Goal: Task Accomplishment & Management: Manage account settings

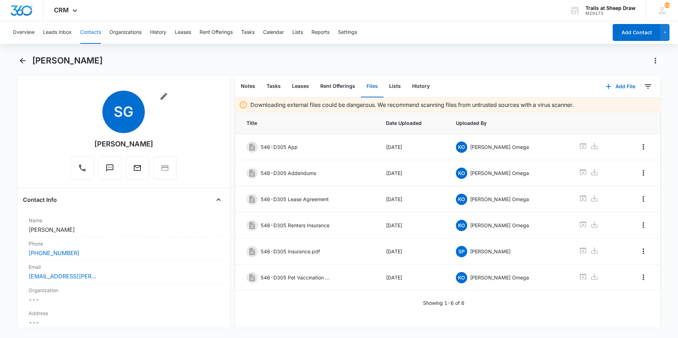
click at [24, 67] on div "[PERSON_NAME]" at bounding box center [339, 65] width 644 height 20
click at [22, 62] on icon "Back" at bounding box center [22, 61] width 8 height 8
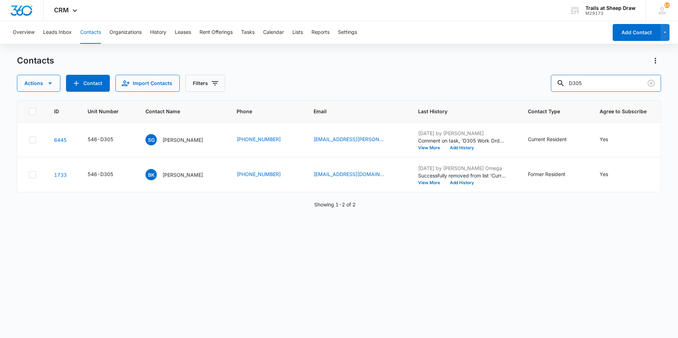
drag, startPoint x: 619, startPoint y: 87, endPoint x: 447, endPoint y: 84, distance: 171.7
click at [447, 84] on div "Actions Contact Import Contacts Filters D305" at bounding box center [339, 83] width 644 height 17
type input "F205"
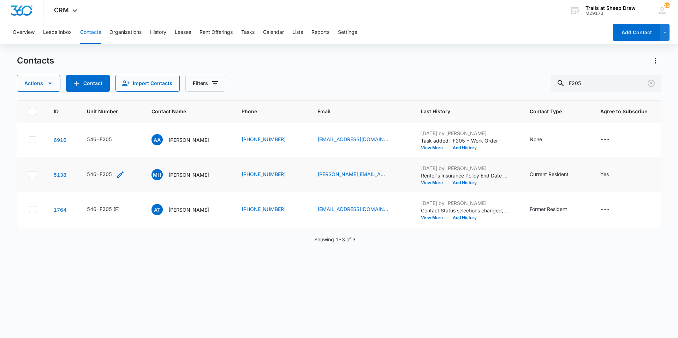
click at [118, 176] on icon "Unit Number - 546-F205 - Select to Edit Field" at bounding box center [120, 175] width 8 height 8
click at [117, 125] on input "546-F205" at bounding box center [110, 129] width 89 height 17
type input "546-F205 (F)"
click at [138, 152] on button "Save" at bounding box center [144, 151] width 21 height 13
click at [183, 138] on p "[PERSON_NAME]" at bounding box center [189, 139] width 41 height 7
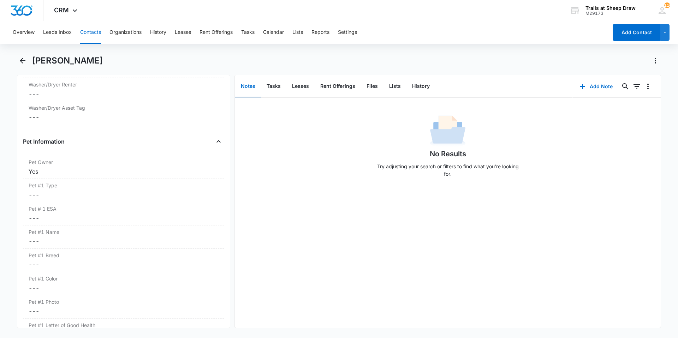
scroll to position [883, 0]
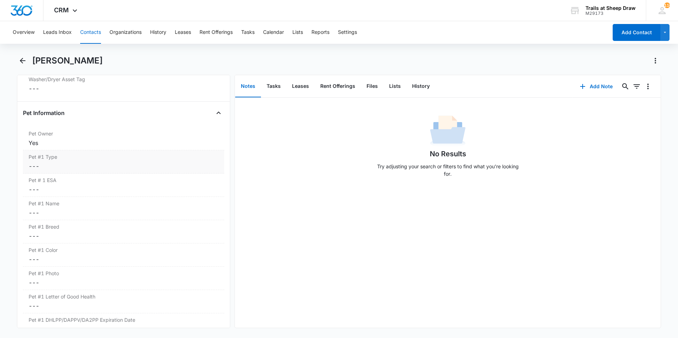
click at [42, 166] on dd "Cancel Save Changes ---" at bounding box center [124, 166] width 190 height 8
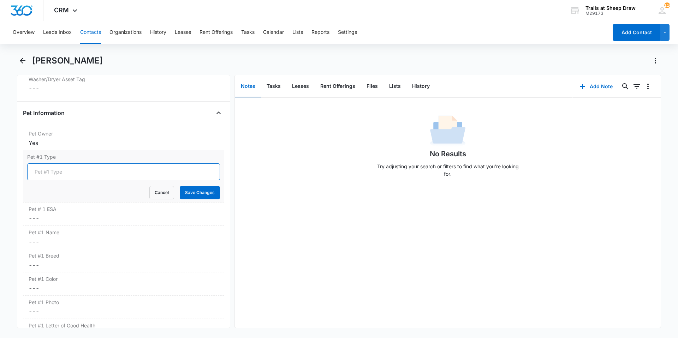
click at [44, 173] on input "Pet #1 Type" at bounding box center [123, 172] width 193 height 17
type input "Cat"
click at [182, 191] on button "Save Changes" at bounding box center [200, 192] width 40 height 13
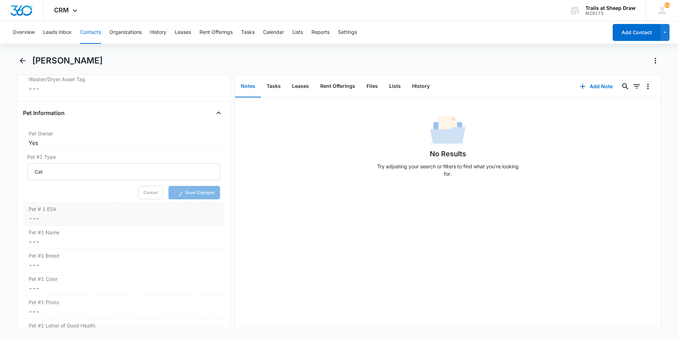
click at [45, 221] on dd "Cancel Save Changes ---" at bounding box center [124, 218] width 190 height 8
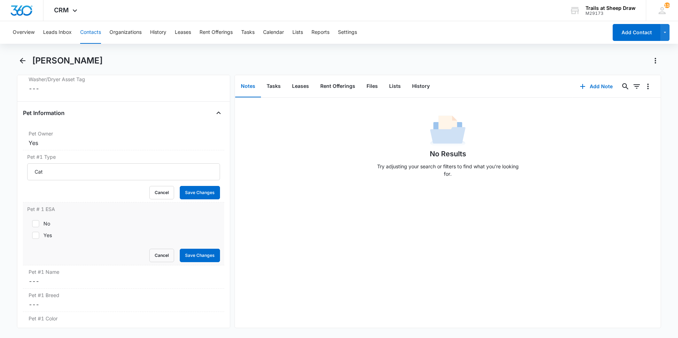
click at [43, 226] on div "No" at bounding box center [46, 223] width 7 height 7
click at [32, 226] on input "No" at bounding box center [29, 224] width 5 height 5
checkbox input "true"
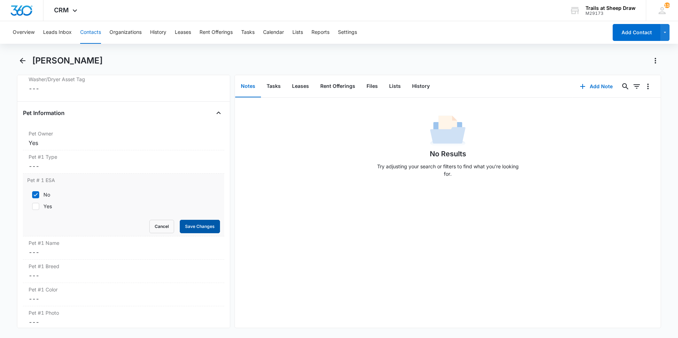
click at [195, 228] on button "Save Changes" at bounding box center [200, 226] width 40 height 13
click at [112, 248] on div "Pet #1 Name Cancel Save Changes ---" at bounding box center [123, 248] width 201 height 23
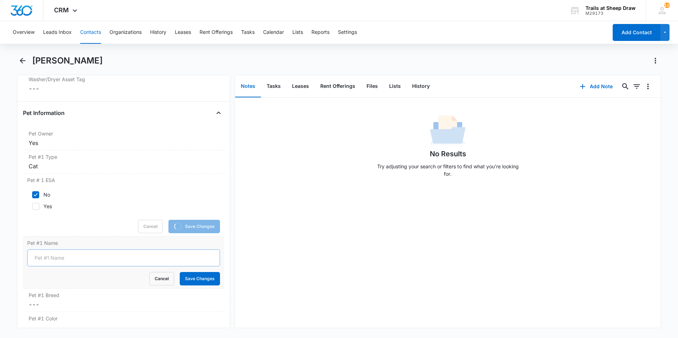
click at [69, 258] on input "Pet #1 Name" at bounding box center [123, 258] width 193 height 17
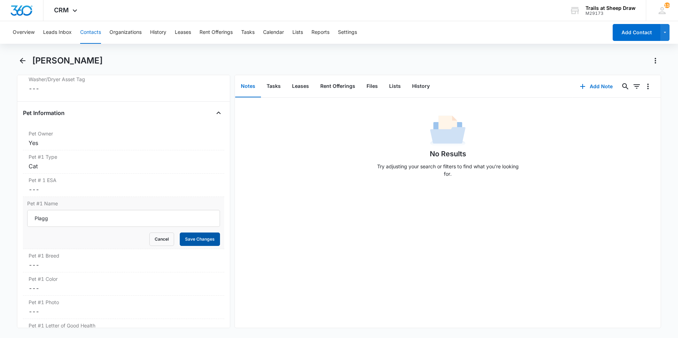
type input "Plagg"
click at [197, 238] on button "Save Changes" at bounding box center [200, 239] width 40 height 13
click at [30, 259] on label "Pet #1 Breed" at bounding box center [124, 255] width 190 height 7
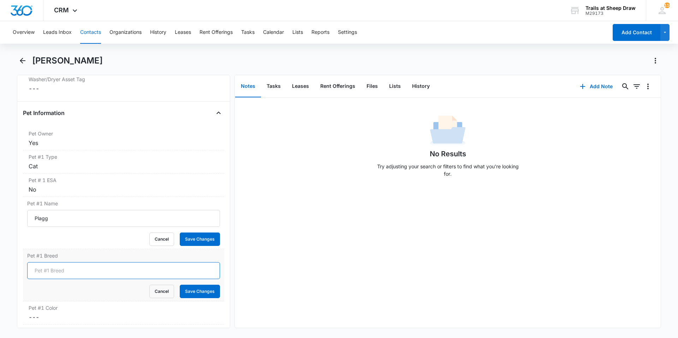
click at [56, 271] on input "Pet #1 Breed" at bounding box center [123, 271] width 193 height 17
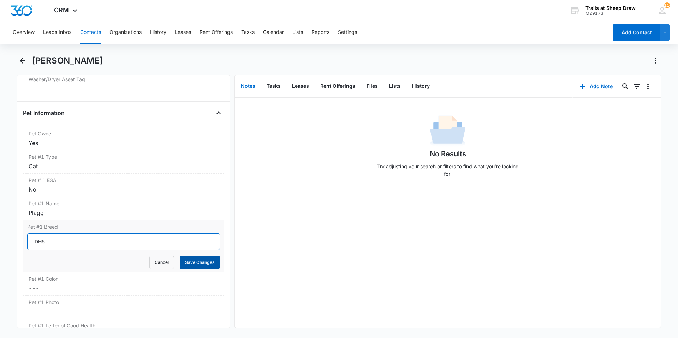
type input "DHS"
click at [187, 263] on button "Save Changes" at bounding box center [200, 262] width 40 height 13
click at [53, 239] on input "DHS" at bounding box center [123, 242] width 193 height 17
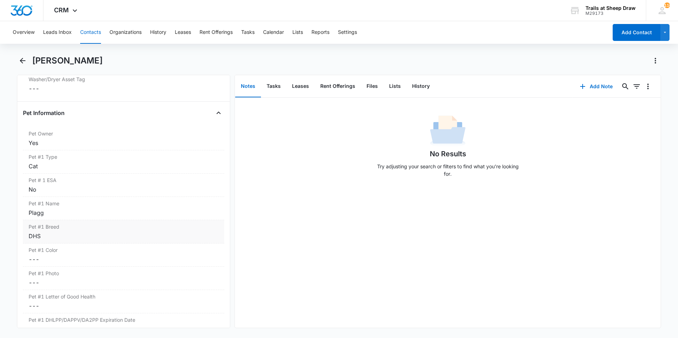
click at [135, 235] on div "DHS" at bounding box center [124, 236] width 190 height 8
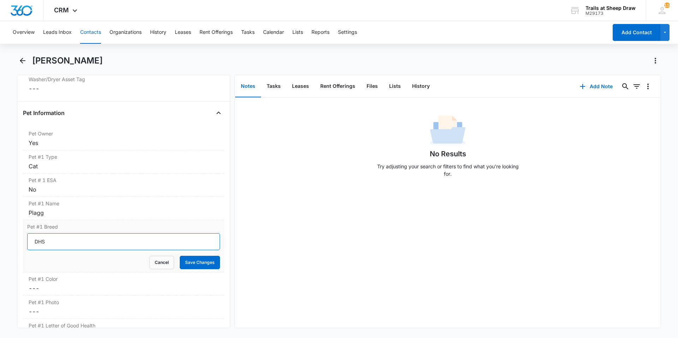
click at [181, 243] on input "DHS" at bounding box center [123, 242] width 193 height 17
type input "DSH"
click at [198, 259] on button "Save Changes" at bounding box center [200, 262] width 40 height 13
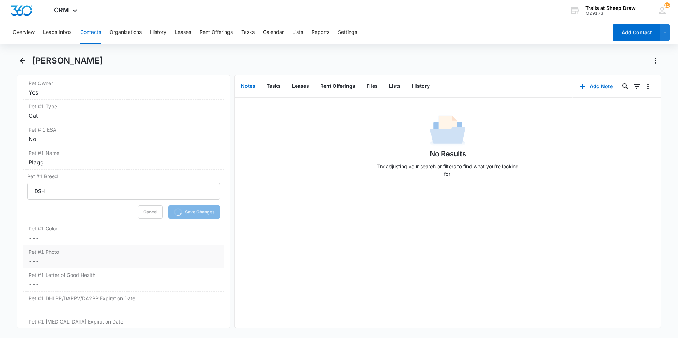
scroll to position [954, 0]
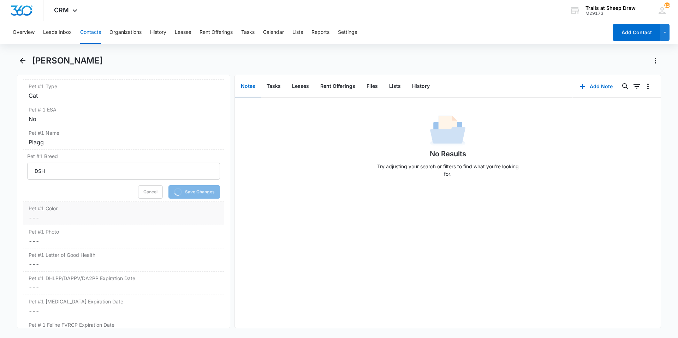
click at [46, 208] on label "Pet #1 Color" at bounding box center [124, 208] width 190 height 7
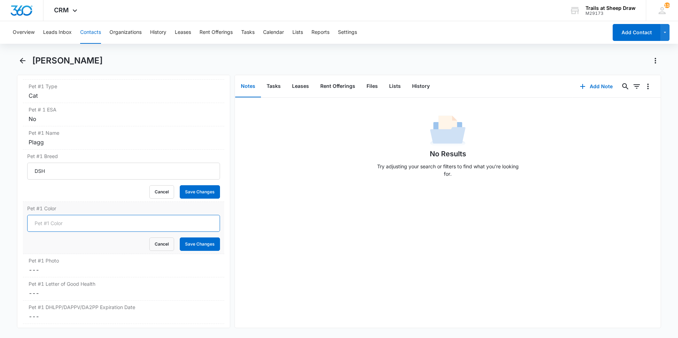
click at [48, 224] on input "Pet #1 Color" at bounding box center [123, 223] width 193 height 17
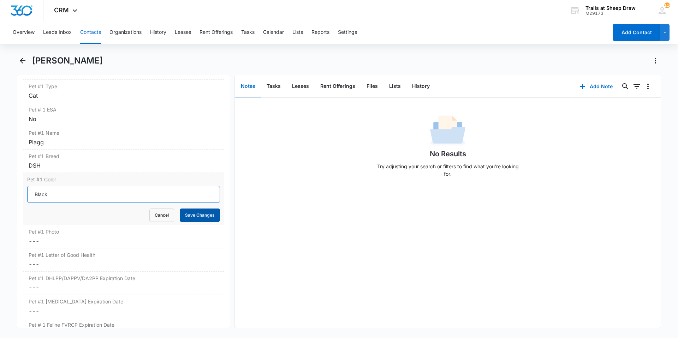
type input "Black"
click at [197, 213] on button "Save Changes" at bounding box center [200, 215] width 40 height 13
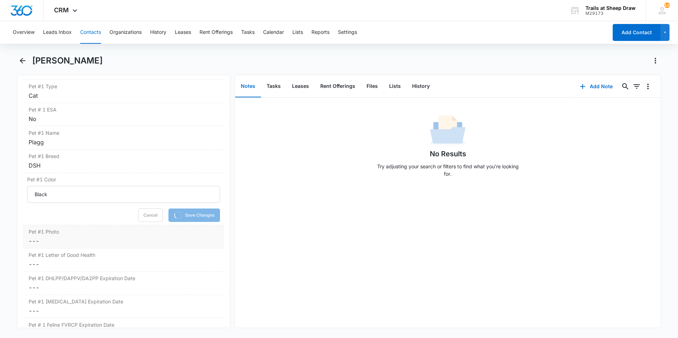
click at [38, 240] on dd "Cancel Save Changes ---" at bounding box center [124, 241] width 190 height 8
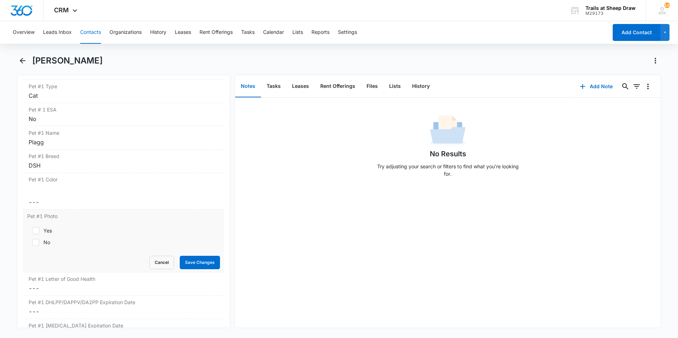
click at [41, 246] on form "Yes No Cancel Save Changes" at bounding box center [123, 246] width 193 height 47
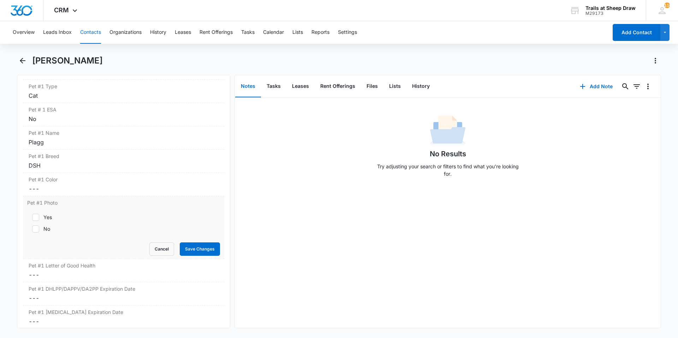
click at [40, 212] on div "Yes No" at bounding box center [123, 224] width 193 height 28
click at [38, 216] on icon at bounding box center [36, 217] width 6 height 6
click at [32, 216] on input "Yes" at bounding box center [29, 217] width 5 height 5
checkbox input "true"
click at [185, 252] on button "Save Changes" at bounding box center [200, 249] width 40 height 13
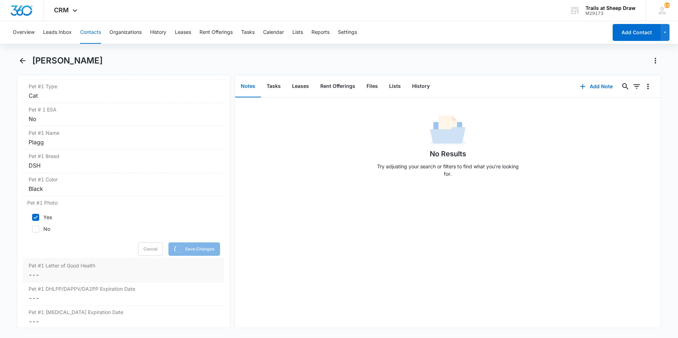
click at [77, 274] on dd "Cancel Save Changes ---" at bounding box center [124, 275] width 190 height 8
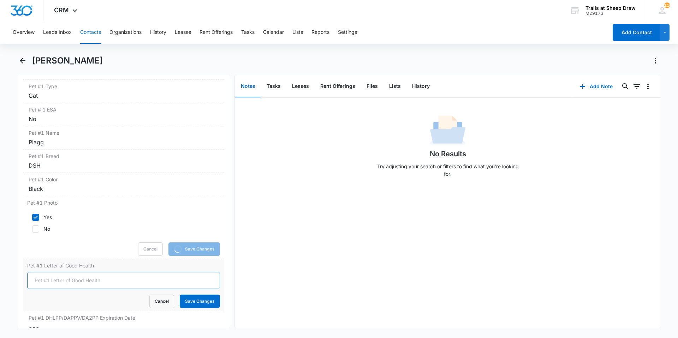
click at [70, 279] on input "Pet #1 Letter of Good Health" at bounding box center [123, 280] width 193 height 17
type input "Not required"
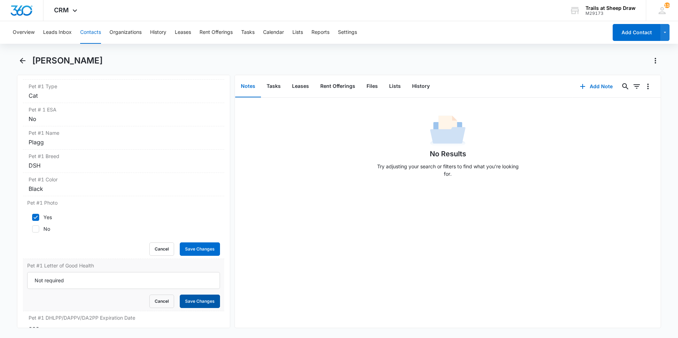
click at [207, 302] on button "Save Changes" at bounding box center [200, 301] width 40 height 13
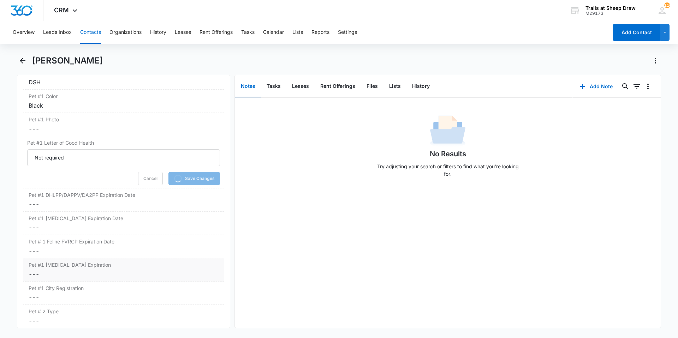
scroll to position [1060, 0]
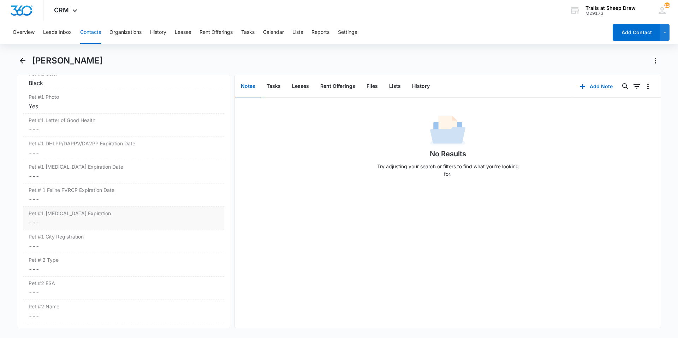
click at [70, 227] on dd "Cancel Save Changes ---" at bounding box center [124, 223] width 190 height 8
click at [65, 195] on div "Pet # 1 Feline FVRCP Expiration Date Cancel Save Changes ---" at bounding box center [123, 195] width 201 height 23
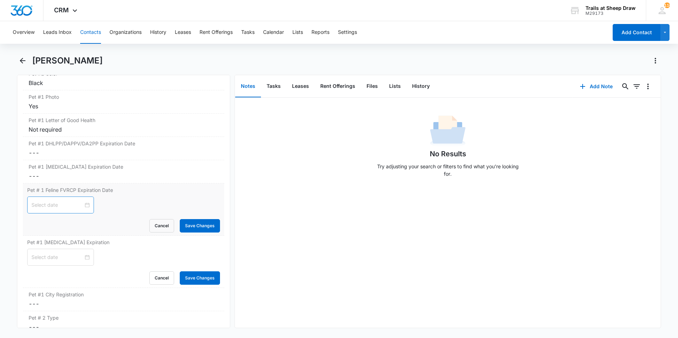
click at [66, 208] on input at bounding box center [57, 205] width 52 height 8
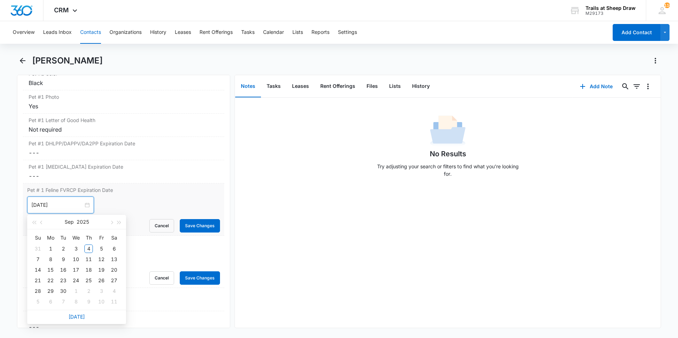
click at [54, 205] on input "[DATE]" at bounding box center [57, 205] width 52 height 8
click at [78, 223] on button "2025" at bounding box center [83, 222] width 12 height 14
click at [72, 288] on div "2026" at bounding box center [76, 288] width 21 height 8
click at [41, 223] on span "button" at bounding box center [42, 223] width 4 height 4
type input "[DATE]"
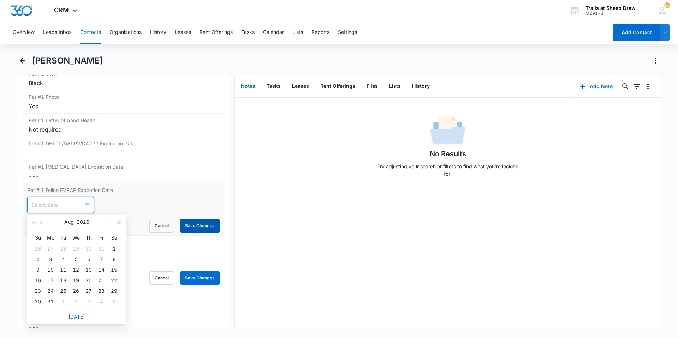
click at [187, 226] on button "Save Changes" at bounding box center [200, 225] width 40 height 13
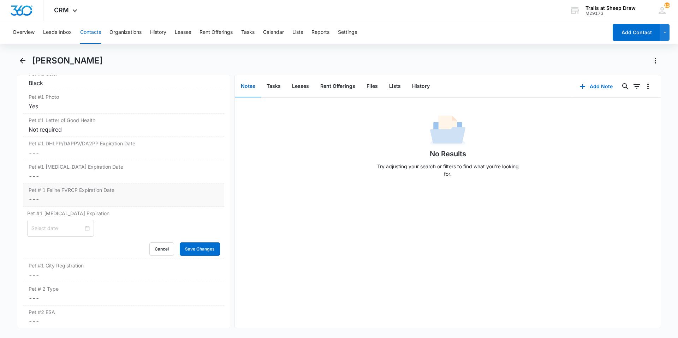
click at [65, 200] on dd "Cancel Save Changes ---" at bounding box center [124, 199] width 190 height 8
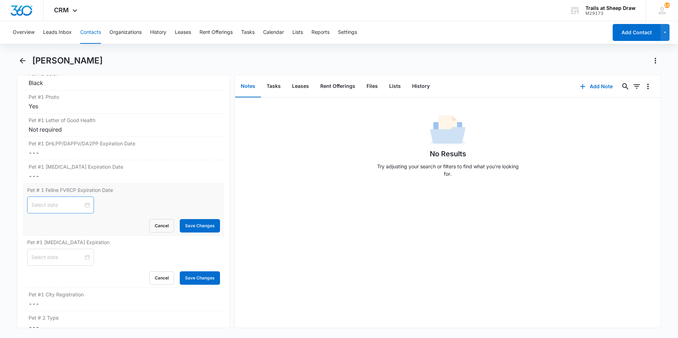
click at [84, 206] on div at bounding box center [60, 205] width 58 height 8
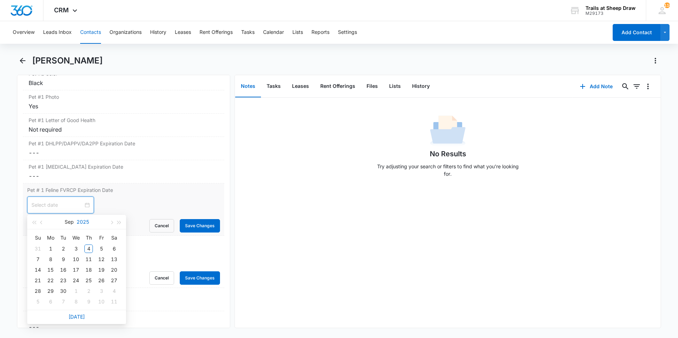
click at [81, 225] on button "2025" at bounding box center [83, 222] width 12 height 14
click at [82, 289] on div "2026" at bounding box center [76, 288] width 21 height 8
type input "[DATE]"
click at [44, 225] on button "button" at bounding box center [42, 222] width 8 height 14
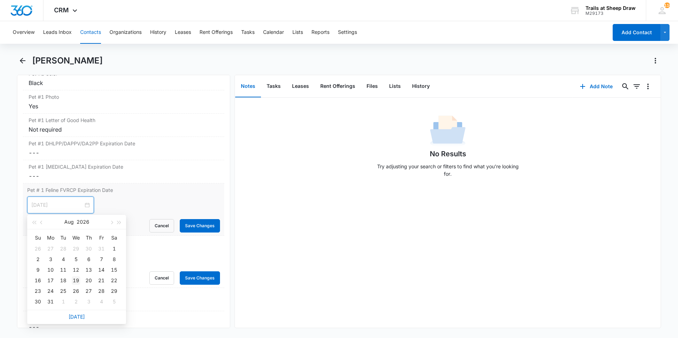
type input "[DATE]"
click at [77, 282] on div "19" at bounding box center [76, 281] width 8 height 8
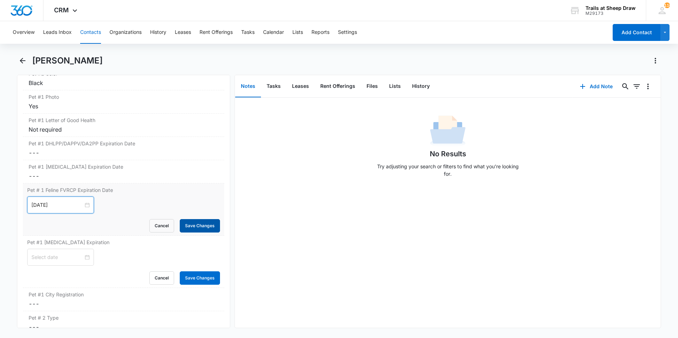
click at [196, 225] on button "Save Changes" at bounding box center [200, 225] width 40 height 13
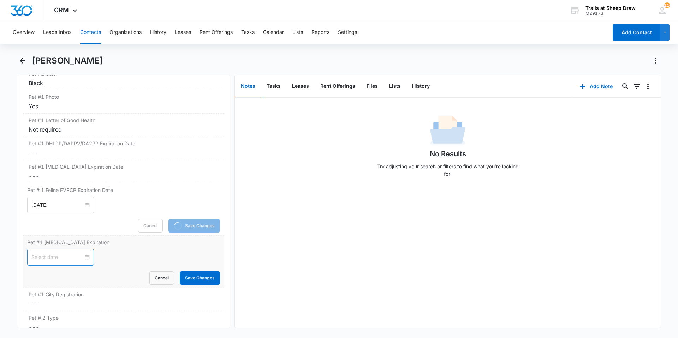
click at [62, 260] on input at bounding box center [57, 258] width 52 height 8
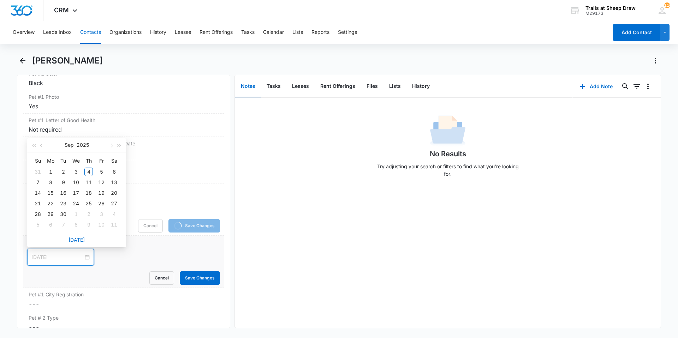
type input "[DATE]"
click at [88, 142] on button "2025" at bounding box center [83, 145] width 12 height 14
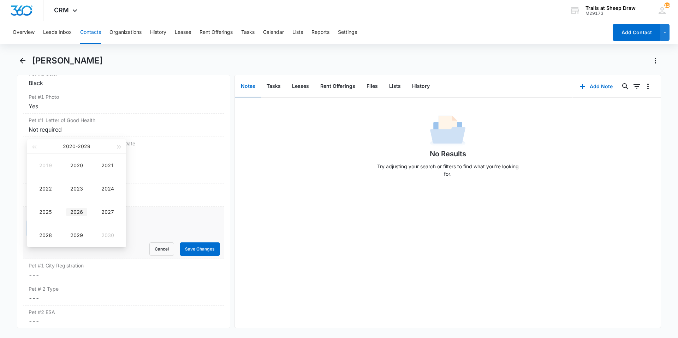
click at [81, 217] on td "2026" at bounding box center [76, 212] width 31 height 23
type input "[DATE]"
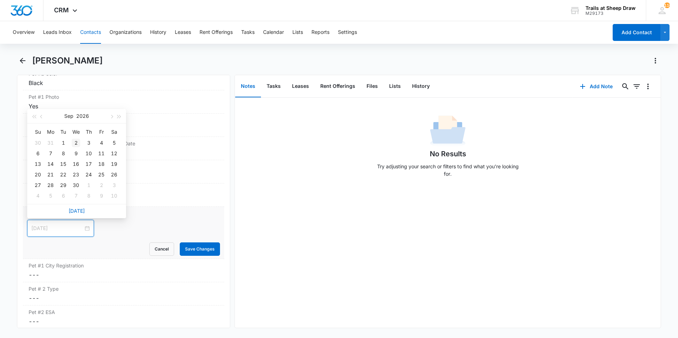
type input "[DATE]"
click at [42, 117] on span "button" at bounding box center [42, 117] width 4 height 4
type input "[DATE]"
click at [77, 175] on div "19" at bounding box center [76, 175] width 8 height 8
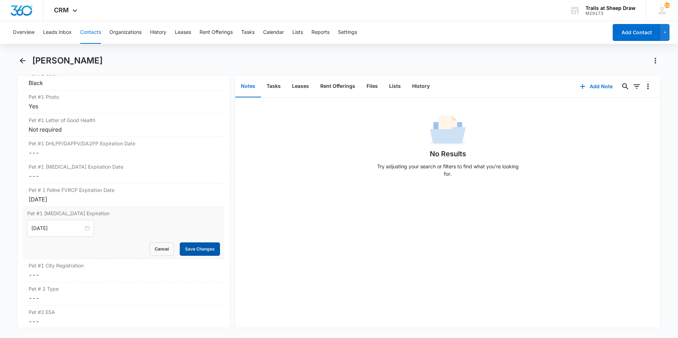
click at [182, 246] on button "Save Changes" at bounding box center [200, 249] width 40 height 13
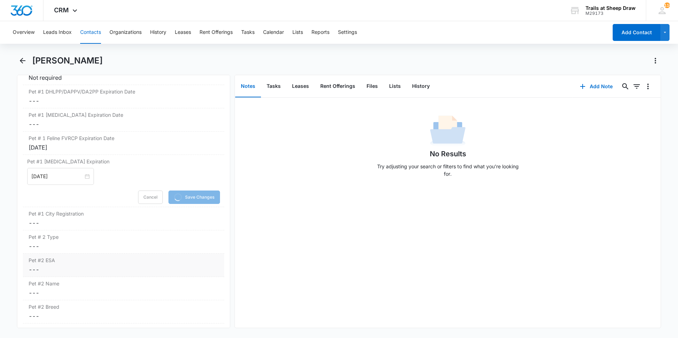
scroll to position [1131, 0]
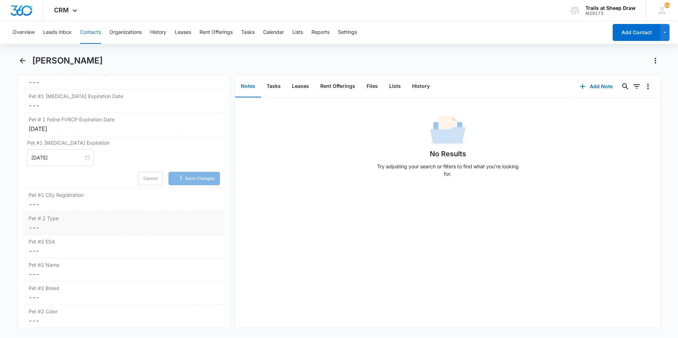
click at [76, 229] on dd "Cancel Save Changes ---" at bounding box center [124, 228] width 190 height 8
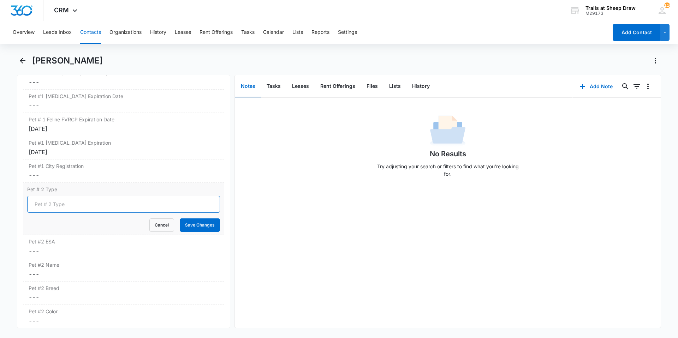
click at [69, 203] on input "Pet # 2 Type" at bounding box center [123, 204] width 193 height 17
type input "Cat"
click at [190, 229] on button "Save Changes" at bounding box center [200, 225] width 40 height 13
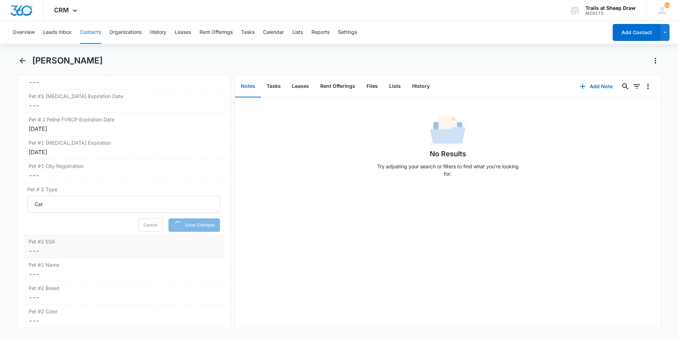
click at [83, 247] on div "Pet #2 ESA Cancel Save Changes ---" at bounding box center [123, 246] width 201 height 23
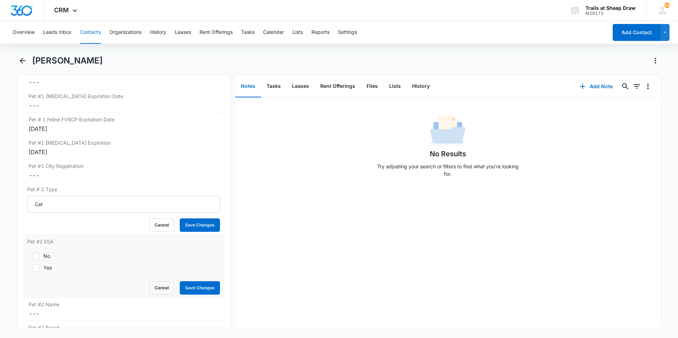
click at [47, 256] on div "No" at bounding box center [46, 256] width 7 height 7
click at [32, 256] on input "No" at bounding box center [29, 256] width 5 height 5
checkbox input "true"
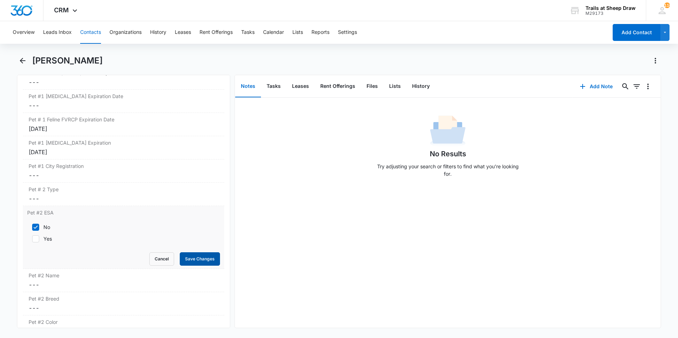
click at [185, 263] on button "Save Changes" at bounding box center [200, 259] width 40 height 13
click at [70, 278] on label "Pet #2 Name" at bounding box center [124, 275] width 190 height 7
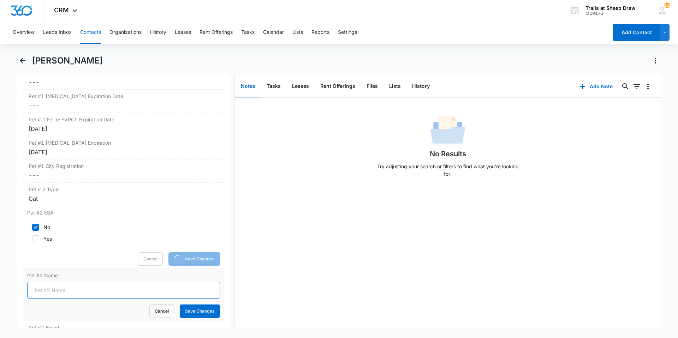
click at [59, 288] on input "Pet #2 Name" at bounding box center [123, 290] width 193 height 17
type input "Draco"
click at [180, 311] on button "Save Changes" at bounding box center [200, 311] width 40 height 13
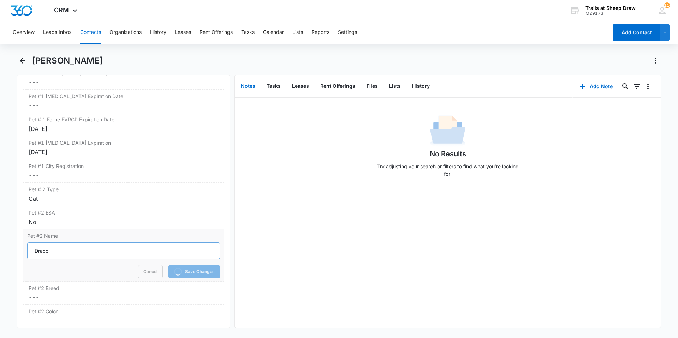
scroll to position [1201, 0]
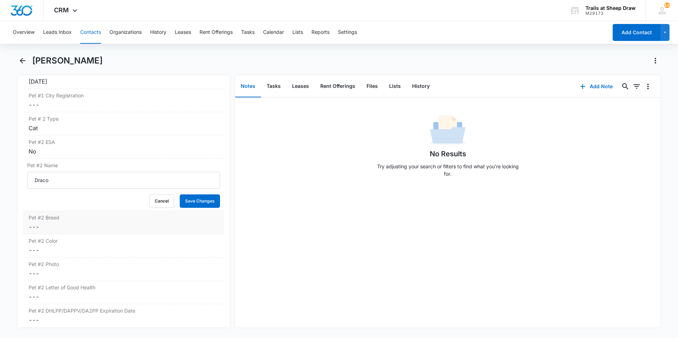
click at [63, 224] on dd "Cancel Save Changes ---" at bounding box center [124, 227] width 190 height 8
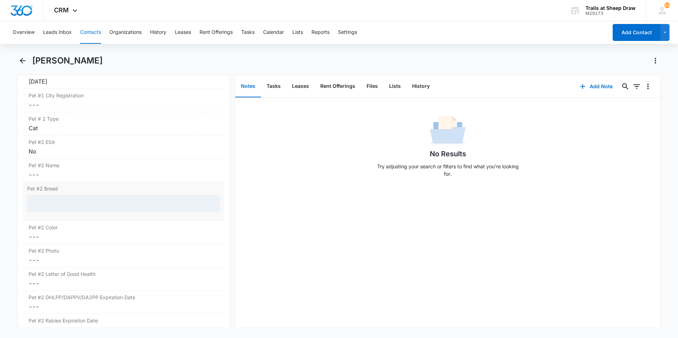
click at [57, 199] on div at bounding box center [123, 203] width 193 height 17
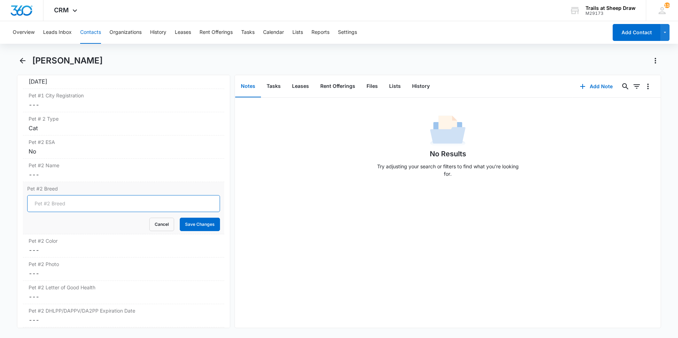
click at [56, 203] on input "Pet #2 Breed" at bounding box center [123, 203] width 193 height 17
type input "DSH"
click at [198, 224] on button "Save Changes" at bounding box center [200, 224] width 40 height 13
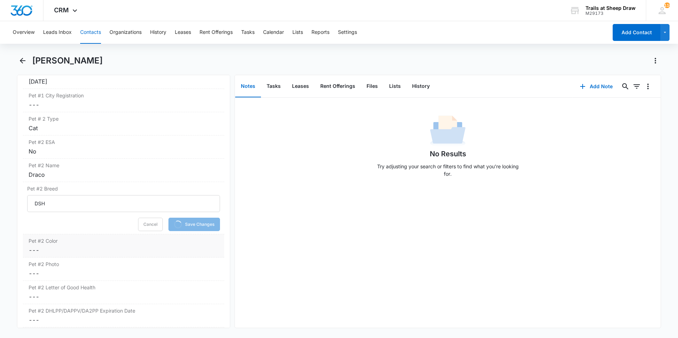
click at [80, 245] on div "Pet #2 Color Cancel Save Changes ---" at bounding box center [123, 246] width 201 height 23
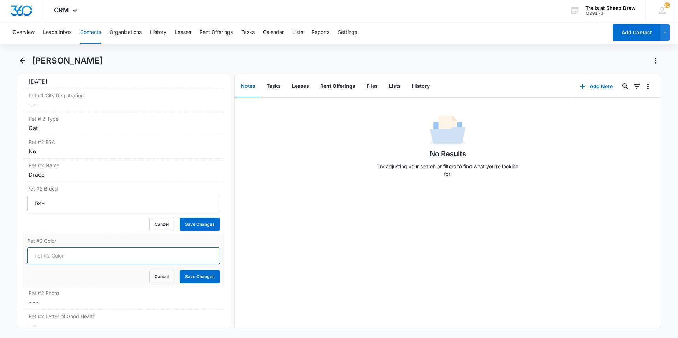
click at [70, 253] on input "Pet #2 Color" at bounding box center [123, 256] width 193 height 17
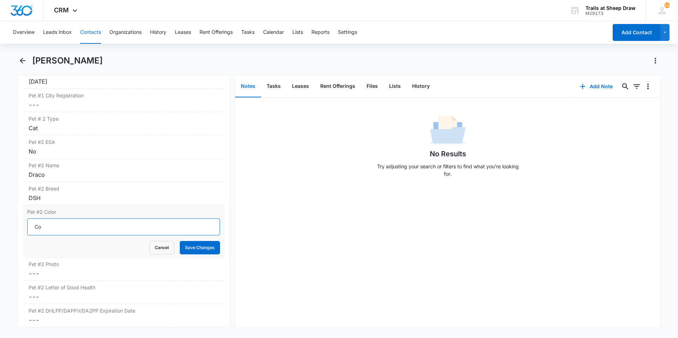
type input "C"
type input "b"
type input "Black"
click at [199, 252] on button "Save Changes" at bounding box center [200, 247] width 40 height 13
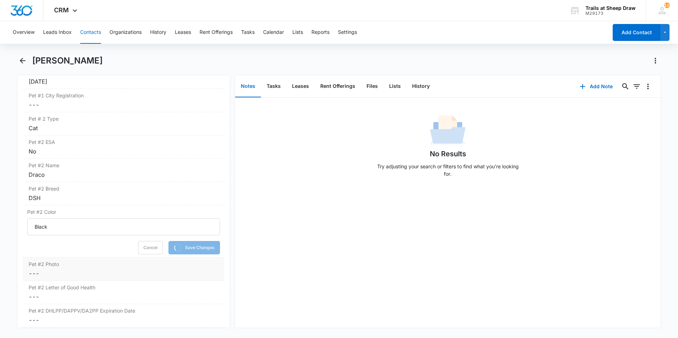
click at [92, 268] on label "Pet #2 Photo" at bounding box center [124, 264] width 190 height 7
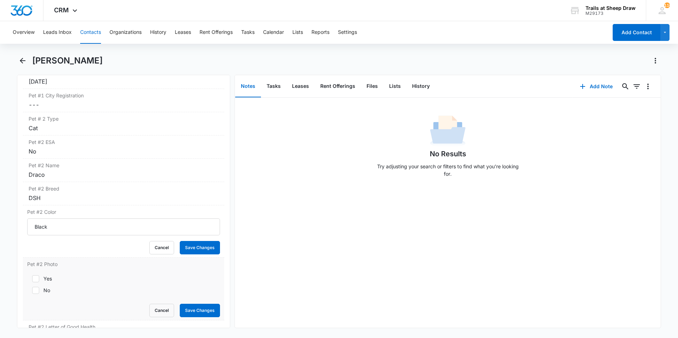
click at [39, 278] on form "Yes No Cancel Save Changes" at bounding box center [123, 294] width 193 height 47
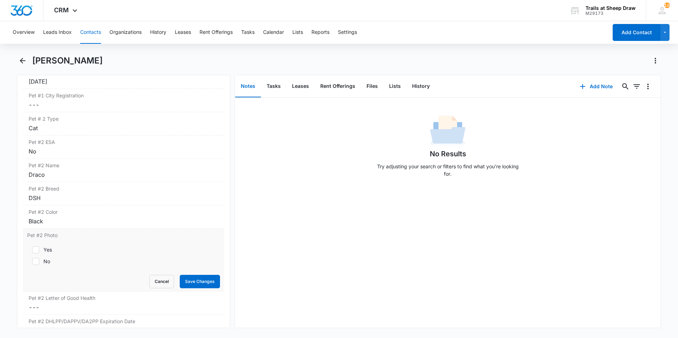
click at [46, 248] on div "Yes" at bounding box center [47, 249] width 8 height 7
click at [32, 248] on input "Yes" at bounding box center [29, 250] width 5 height 5
checkbox input "true"
click at [205, 282] on button "Save Changes" at bounding box center [200, 281] width 40 height 13
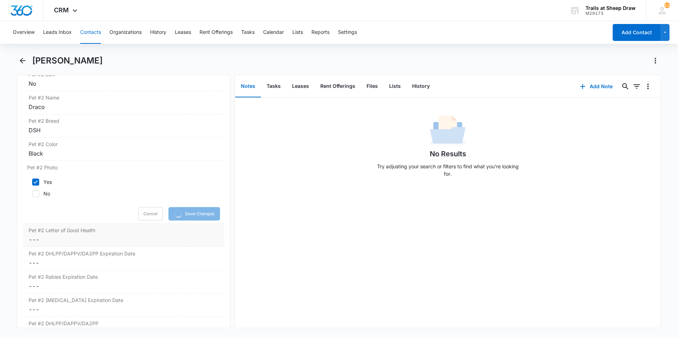
scroll to position [1272, 0]
click at [59, 237] on dd "Cancel Save Changes ---" at bounding box center [124, 237] width 190 height 8
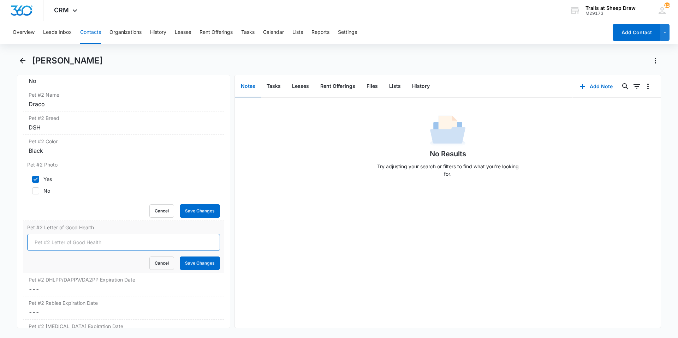
click at [72, 242] on input "Pet #2 Letter of Good Health" at bounding box center [123, 242] width 193 height 17
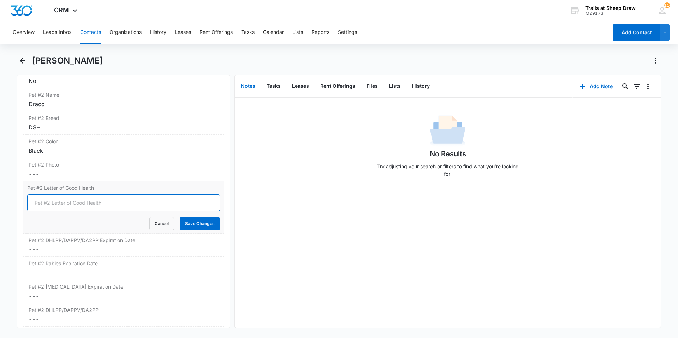
type input "Not required"
click at [192, 218] on button "Save Changes" at bounding box center [200, 223] width 40 height 13
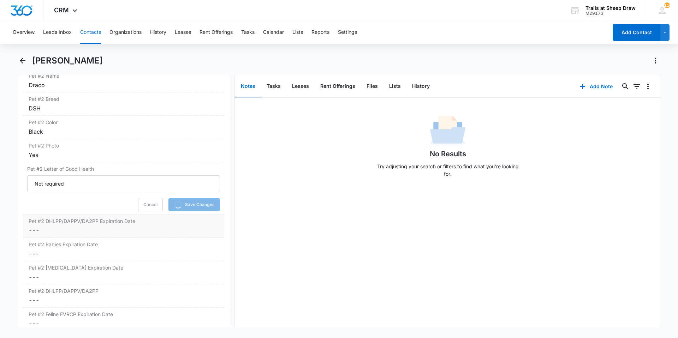
scroll to position [1343, 0]
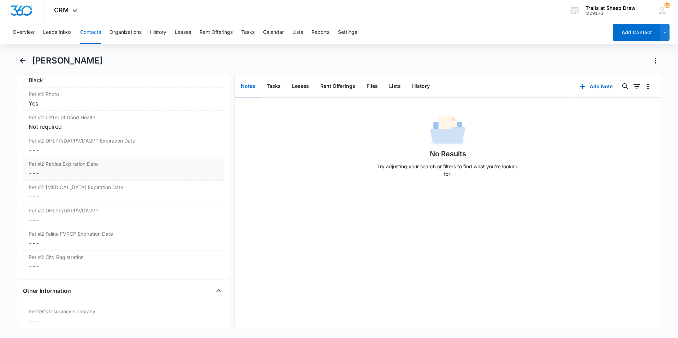
click at [71, 173] on dd "Cancel Save Changes ---" at bounding box center [124, 173] width 190 height 8
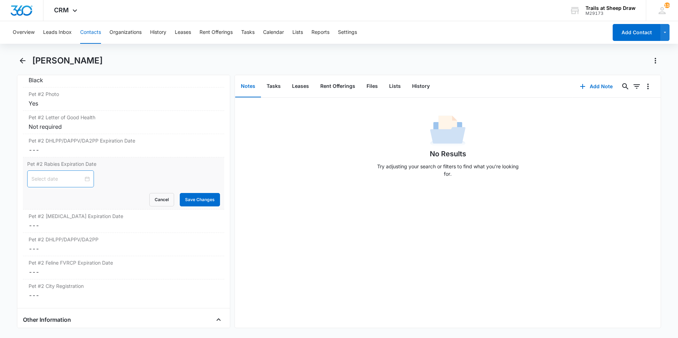
click at [65, 181] on input at bounding box center [57, 179] width 52 height 8
click at [84, 196] on button "2025" at bounding box center [83, 196] width 12 height 14
type input "[DATE]"
click at [43, 285] on div "2028" at bounding box center [45, 285] width 21 height 8
type input "[DATE]"
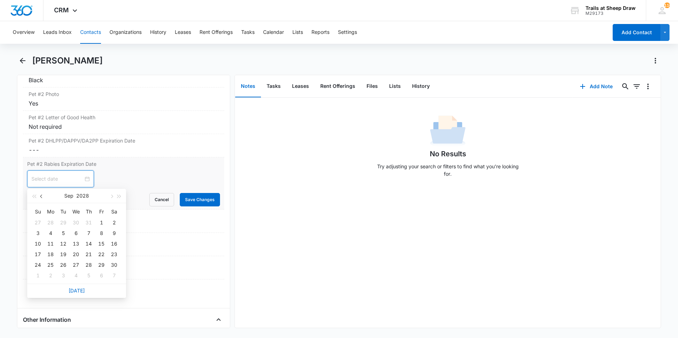
click at [43, 195] on button "button" at bounding box center [42, 196] width 8 height 14
click at [52, 267] on div "28" at bounding box center [50, 265] width 8 height 8
click at [47, 178] on input "[DATE]" at bounding box center [57, 179] width 52 height 8
click at [114, 254] on div "26" at bounding box center [114, 255] width 8 height 8
type input "[DATE]"
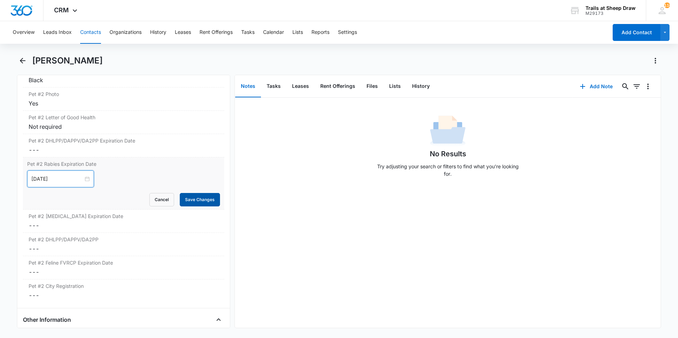
click at [189, 202] on button "Save Changes" at bounding box center [200, 199] width 40 height 13
click at [68, 274] on dd "Cancel Save Changes ---" at bounding box center [124, 272] width 190 height 8
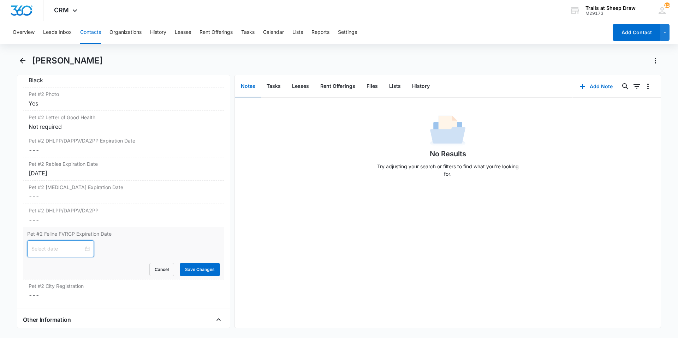
click at [44, 247] on input at bounding box center [57, 249] width 52 height 8
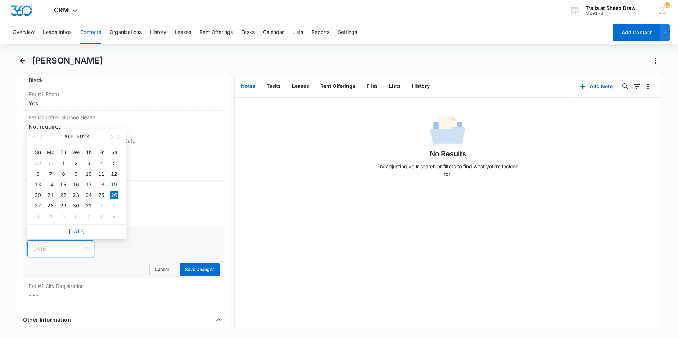
click at [115, 195] on div "26" at bounding box center [114, 195] width 8 height 8
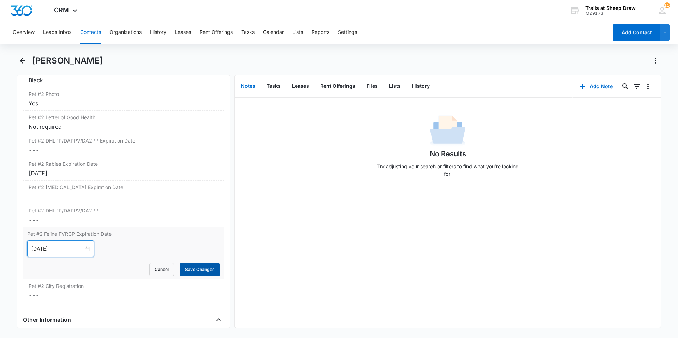
type input "[DATE]"
click at [183, 268] on button "Save Changes" at bounding box center [200, 269] width 40 height 13
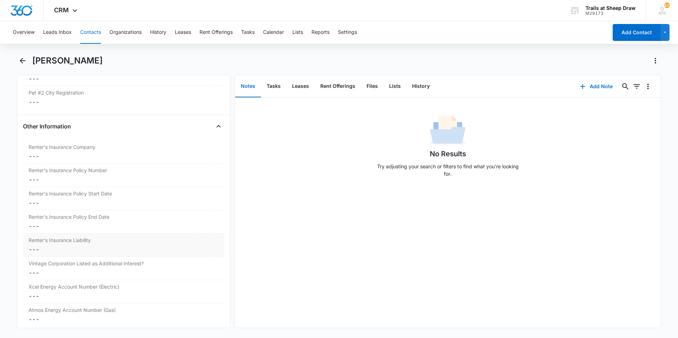
scroll to position [1519, 0]
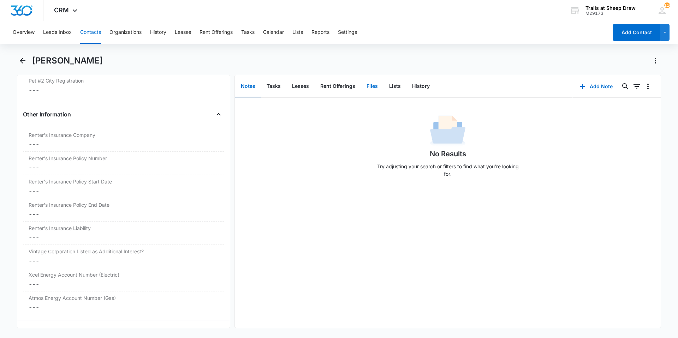
click at [374, 84] on button "Files" at bounding box center [372, 87] width 23 height 22
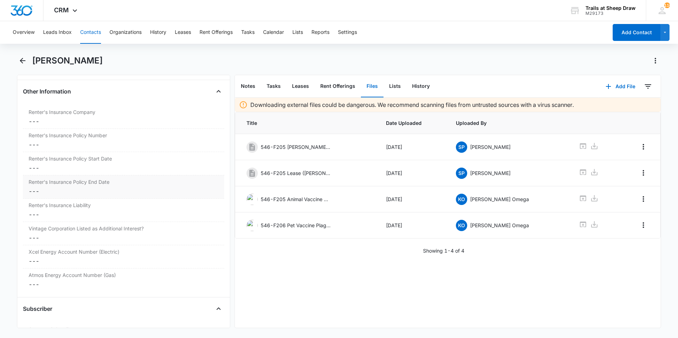
scroll to position [1555, 0]
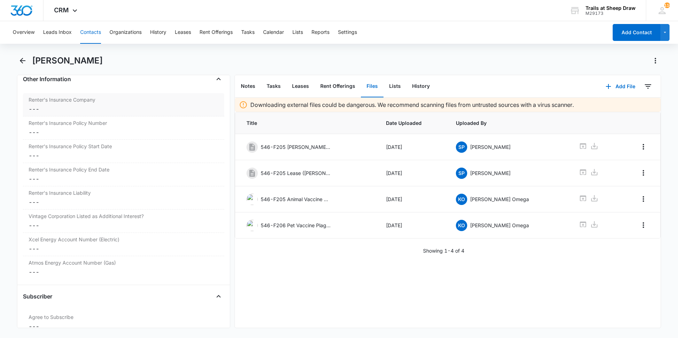
click at [67, 110] on dd "Cancel Save Changes ---" at bounding box center [124, 109] width 190 height 8
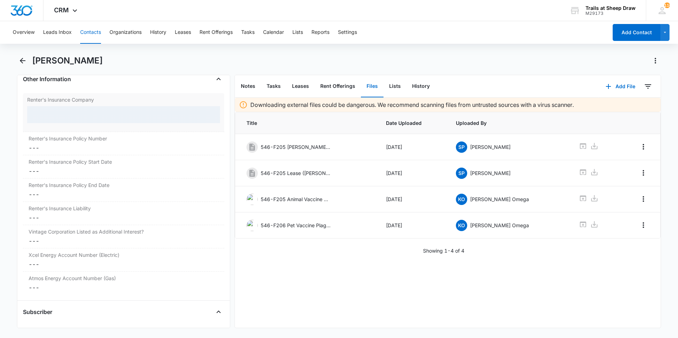
click at [65, 117] on div at bounding box center [123, 114] width 193 height 17
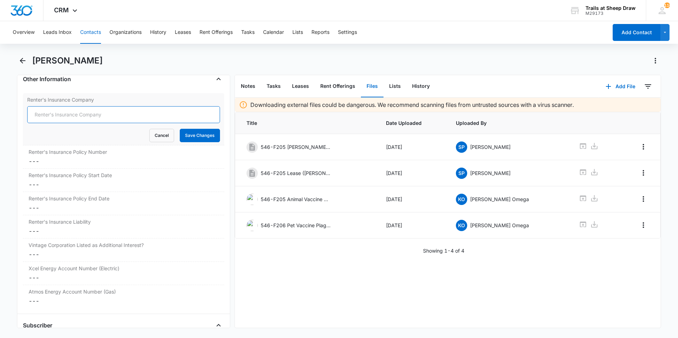
click at [65, 118] on input "Renter's Insurance Company" at bounding box center [123, 114] width 193 height 17
type input "State Farm"
click at [186, 134] on button "Save Changes" at bounding box center [200, 135] width 40 height 13
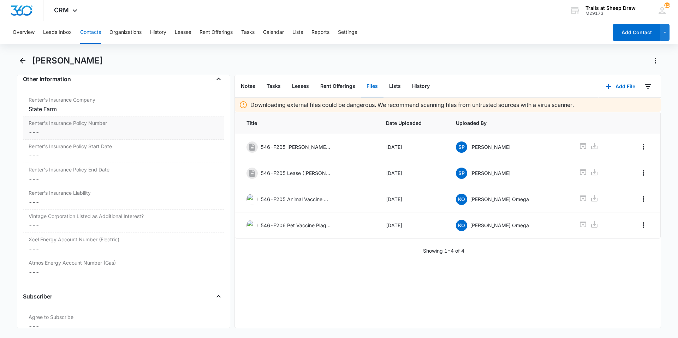
click at [77, 130] on dd "Cancel Save Changes ---" at bounding box center [124, 132] width 190 height 8
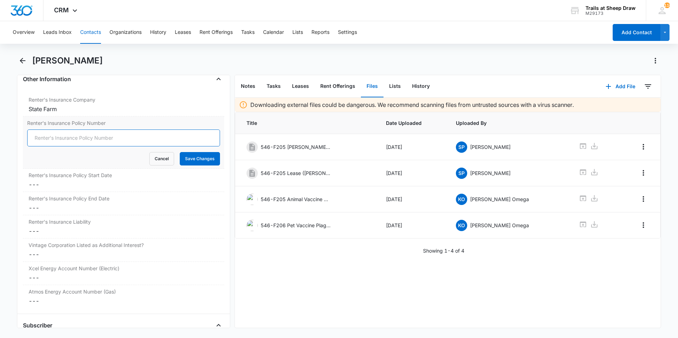
click at [72, 138] on input "Renter's Insurance Policy Number" at bounding box center [123, 138] width 193 height 17
type input "06-R4-N440-4"
click at [203, 163] on button "Save Changes" at bounding box center [200, 158] width 40 height 13
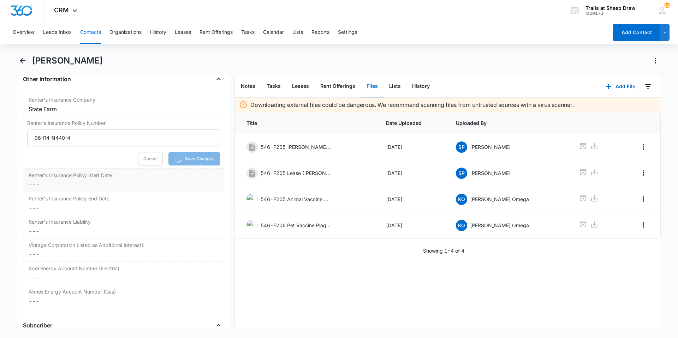
click at [107, 181] on dd "Cancel Save Changes ---" at bounding box center [124, 185] width 190 height 8
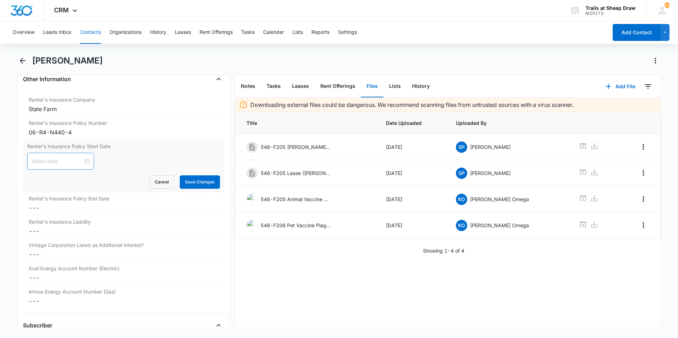
click at [48, 166] on div at bounding box center [60, 161] width 67 height 17
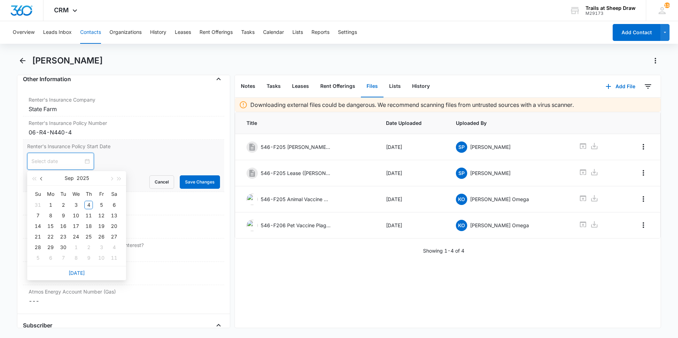
click at [39, 176] on button "button" at bounding box center [42, 178] width 8 height 14
type input "[DATE]"
click at [100, 224] on div "15" at bounding box center [101, 226] width 8 height 8
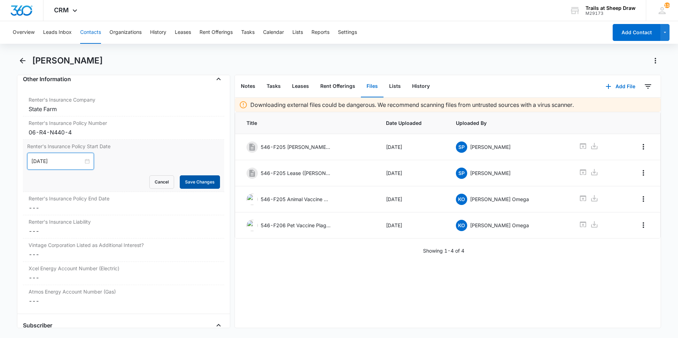
click at [205, 184] on button "Save Changes" at bounding box center [200, 182] width 40 height 13
click at [81, 212] on div "Renter's Insurance Policy End Date Cancel Save Changes ---" at bounding box center [123, 203] width 201 height 23
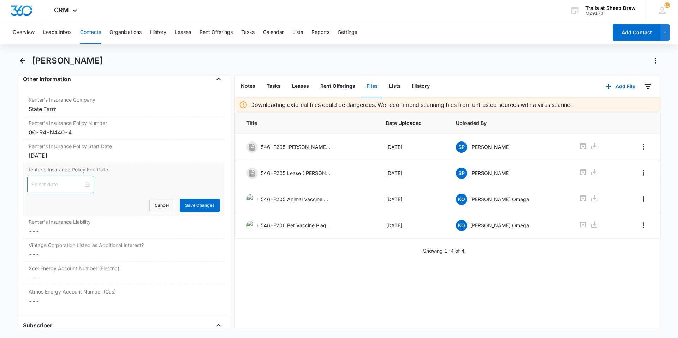
click at [83, 186] on div at bounding box center [60, 185] width 58 height 8
click at [42, 204] on span "button" at bounding box center [42, 203] width 4 height 4
click at [87, 204] on button "2025" at bounding box center [83, 202] width 12 height 14
click at [69, 267] on div "2026" at bounding box center [76, 267] width 21 height 8
type input "[DATE]"
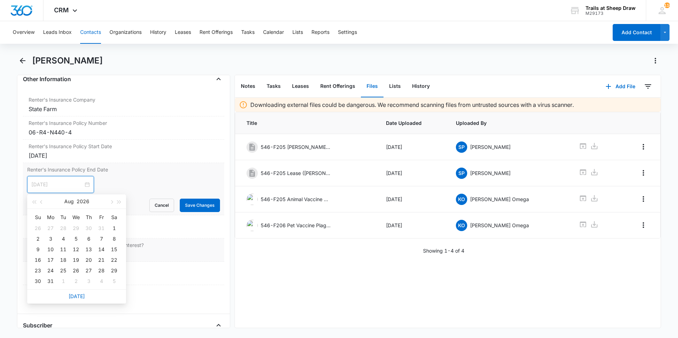
type input "[DATE]"
click at [113, 251] on div "15" at bounding box center [114, 250] width 8 height 8
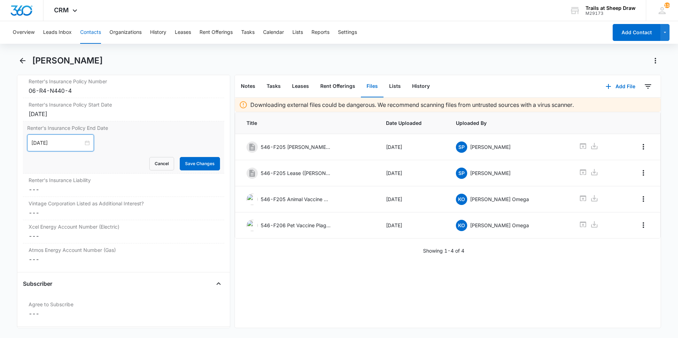
scroll to position [1561, 0]
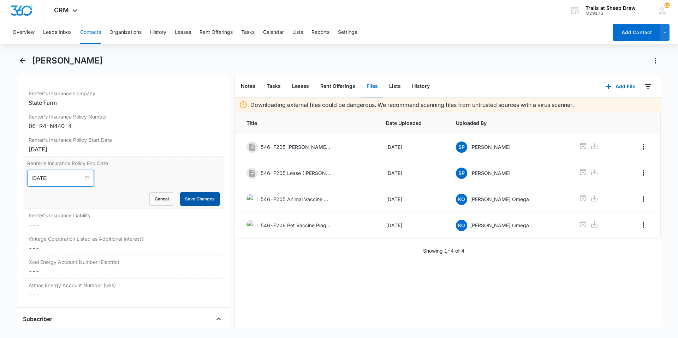
click at [197, 199] on button "Save Changes" at bounding box center [200, 199] width 40 height 13
click at [81, 228] on dd "Cancel Save Changes ---" at bounding box center [124, 225] width 190 height 8
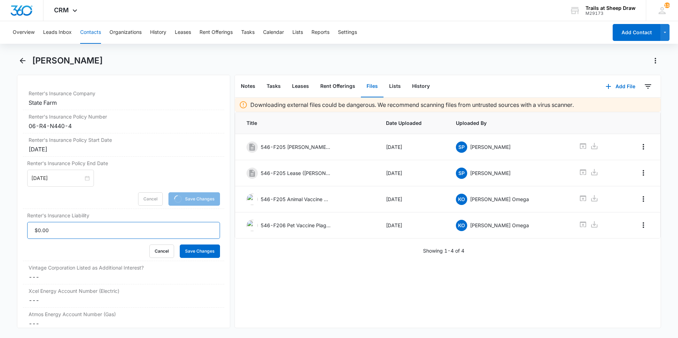
click at [77, 231] on input "Renter's Insurance Liability" at bounding box center [123, 230] width 193 height 17
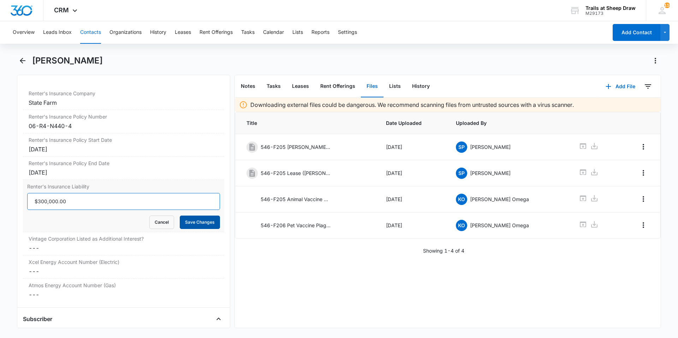
type input "$300,000.00"
click at [183, 221] on button "Save Changes" at bounding box center [200, 222] width 40 height 13
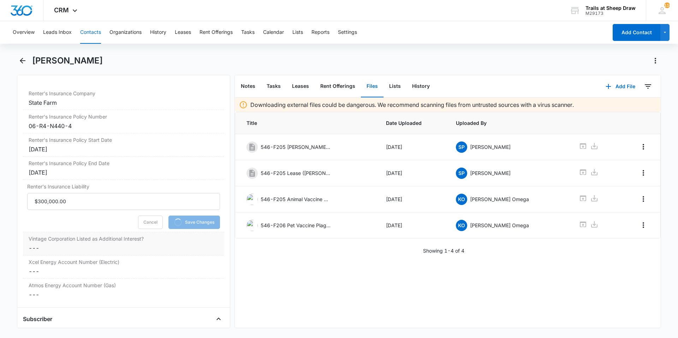
click at [84, 250] on dd "Cancel Save Changes ---" at bounding box center [124, 248] width 190 height 8
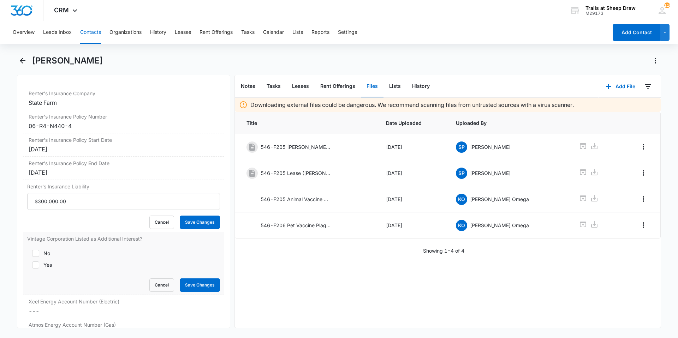
click at [43, 263] on label "Yes" at bounding box center [123, 264] width 193 height 7
click at [32, 263] on input "Yes" at bounding box center [29, 265] width 5 height 5
checkbox input "true"
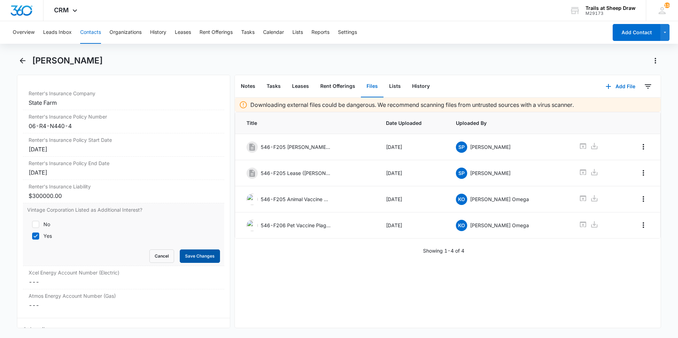
click at [199, 255] on button "Save Changes" at bounding box center [200, 256] width 40 height 13
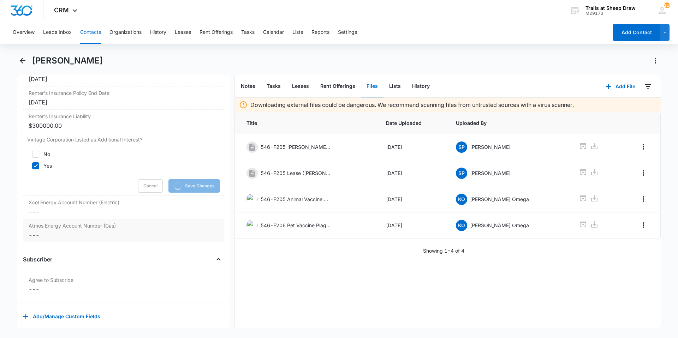
scroll to position [1632, 0]
click at [84, 214] on dd "Cancel Save Changes ---" at bounding box center [124, 211] width 190 height 8
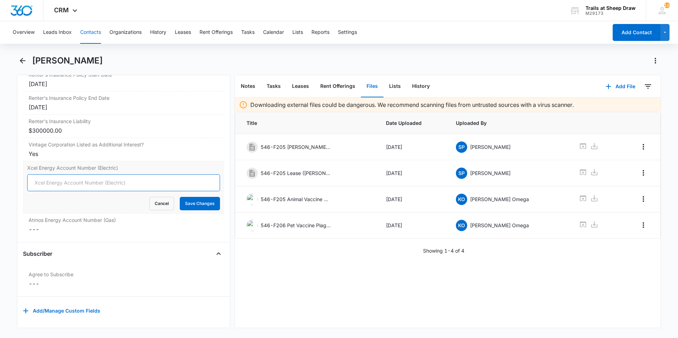
click at [105, 177] on input "Xcel Energy Account Number (Electric)" at bounding box center [123, 183] width 193 height 17
type input "53-0015491861-8"
click at [182, 203] on button "Save Changes" at bounding box center [200, 203] width 40 height 13
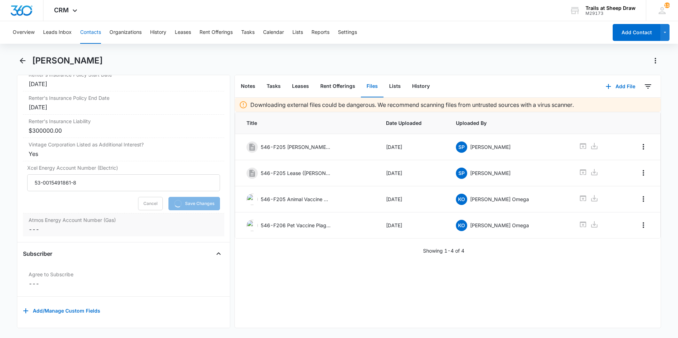
click at [108, 225] on dd "Cancel Save Changes ---" at bounding box center [124, 229] width 190 height 8
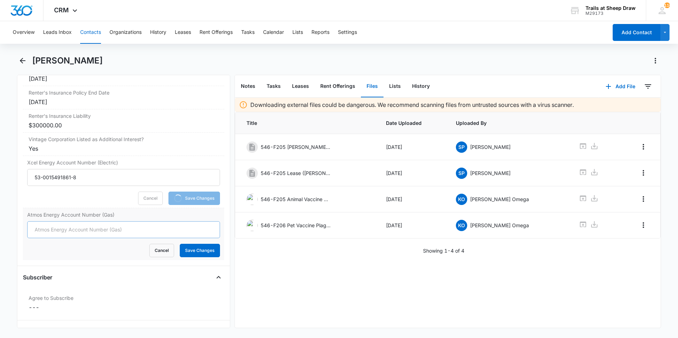
click at [58, 228] on input "Atmos Energy Account Number (Gas)" at bounding box center [123, 230] width 193 height 17
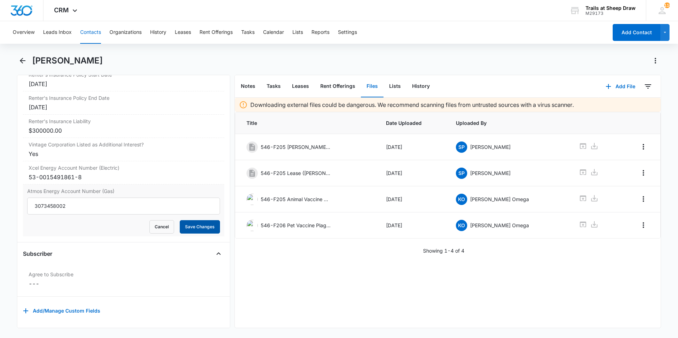
type input "3073458002"
click at [193, 221] on button "Save Changes" at bounding box center [200, 226] width 40 height 13
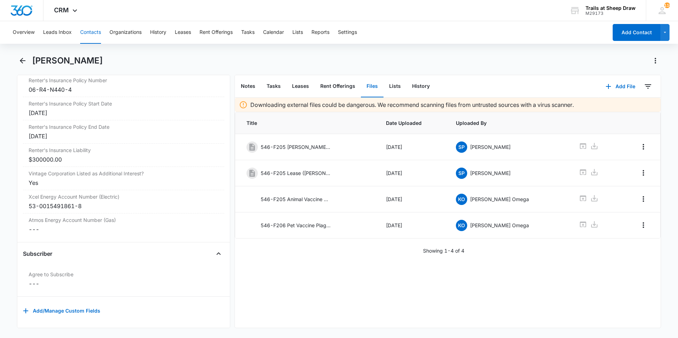
scroll to position [1603, 0]
click at [610, 86] on button "Add File" at bounding box center [621, 86] width 44 height 17
click at [601, 109] on div "Upload Files" at bounding box center [611, 109] width 28 height 5
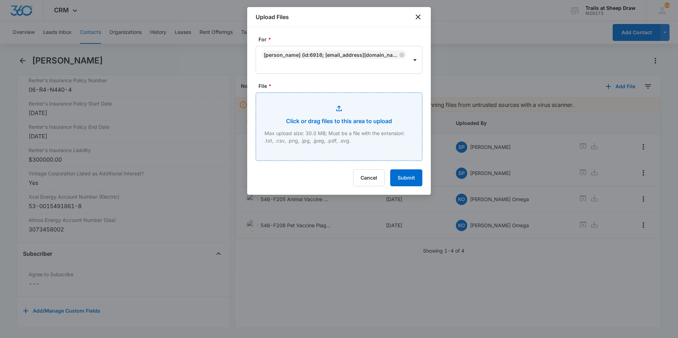
click at [319, 123] on input "File *" at bounding box center [339, 127] width 166 height 68
type input "C:\fakepath\546-F205 Insurance.pdf"
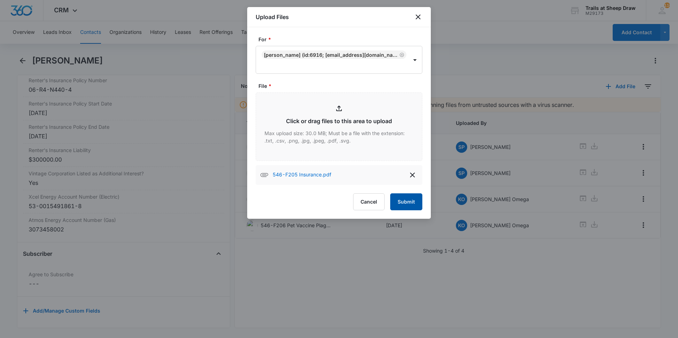
click at [402, 208] on button "Submit" at bounding box center [406, 202] width 32 height 17
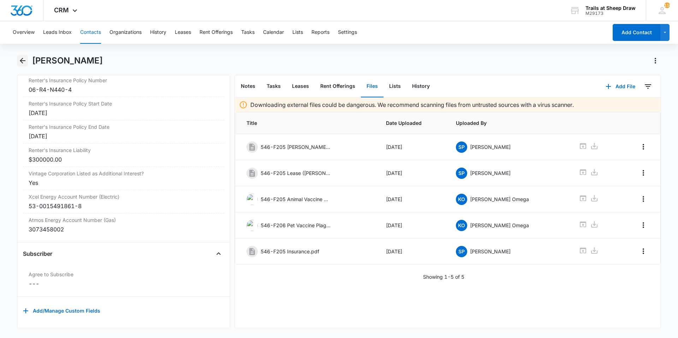
click at [24, 61] on icon "Back" at bounding box center [22, 61] width 8 height 8
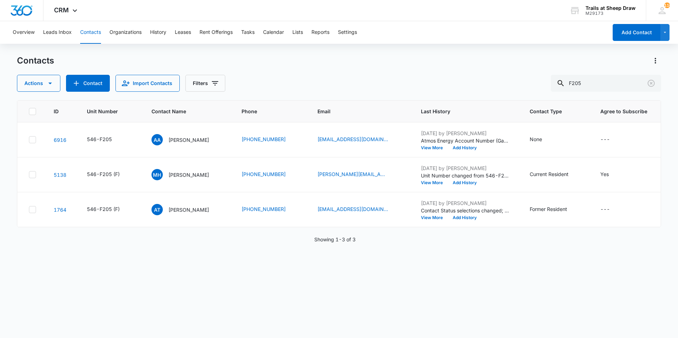
click at [480, 83] on div "Actions Contact Import Contacts Filters F205" at bounding box center [339, 83] width 644 height 17
drag, startPoint x: 602, startPoint y: 86, endPoint x: 528, endPoint y: 88, distance: 74.2
click at [528, 88] on div "Actions Contact Import Contacts Filters F205" at bounding box center [339, 83] width 644 height 17
type input "W206"
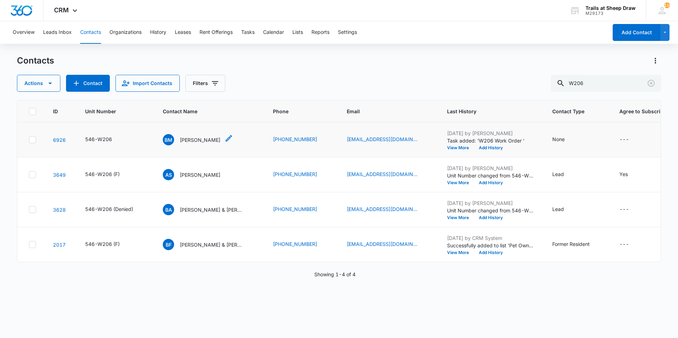
click at [206, 138] on p "[PERSON_NAME]" at bounding box center [200, 139] width 41 height 7
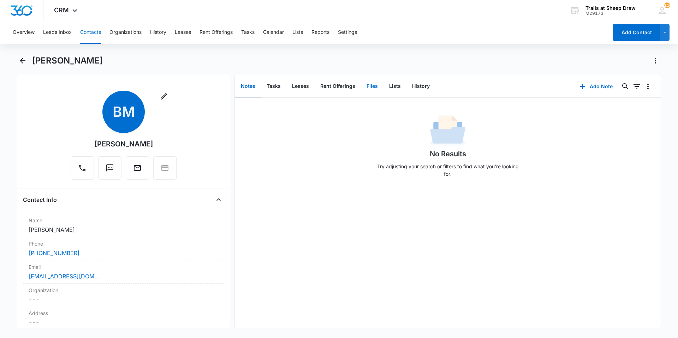
click at [373, 87] on button "Files" at bounding box center [372, 87] width 23 height 22
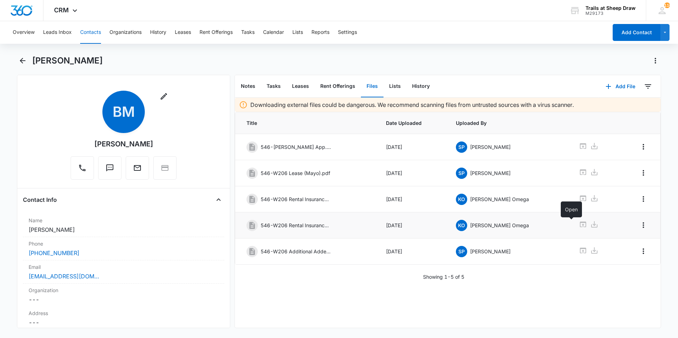
click at [580, 224] on icon at bounding box center [583, 225] width 6 height 6
click at [21, 57] on icon "Back" at bounding box center [22, 61] width 8 height 8
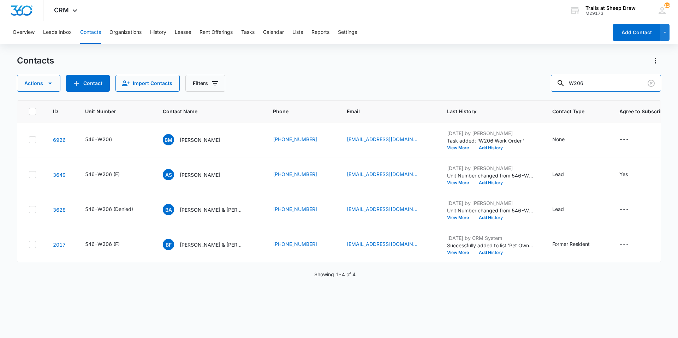
drag, startPoint x: 615, startPoint y: 80, endPoint x: 504, endPoint y: 87, distance: 110.8
click at [504, 87] on div "Actions Contact Import Contacts Filters W206" at bounding box center [339, 83] width 644 height 17
type input "U205"
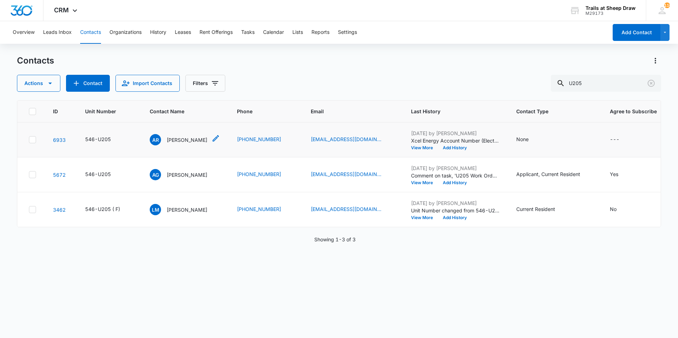
click at [187, 141] on p "[PERSON_NAME]" at bounding box center [187, 139] width 41 height 7
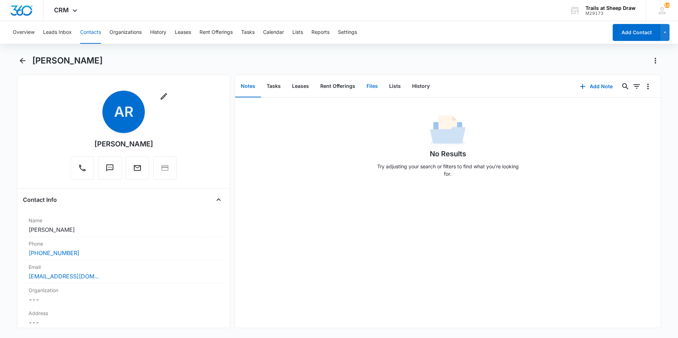
click at [367, 90] on button "Files" at bounding box center [372, 87] width 23 height 22
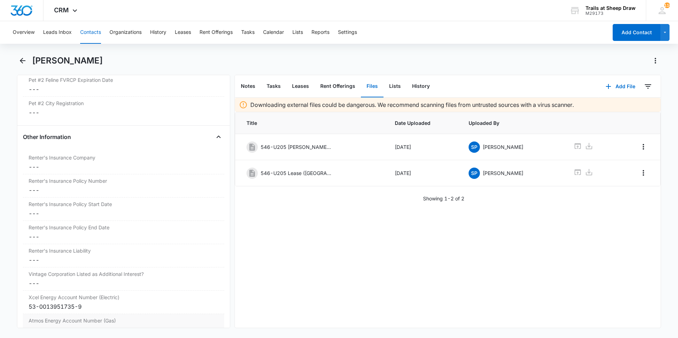
scroll to position [1532, 0]
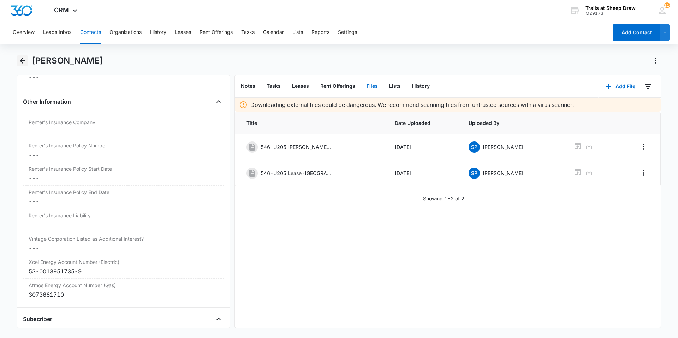
click at [23, 60] on icon "Back" at bounding box center [22, 61] width 8 height 8
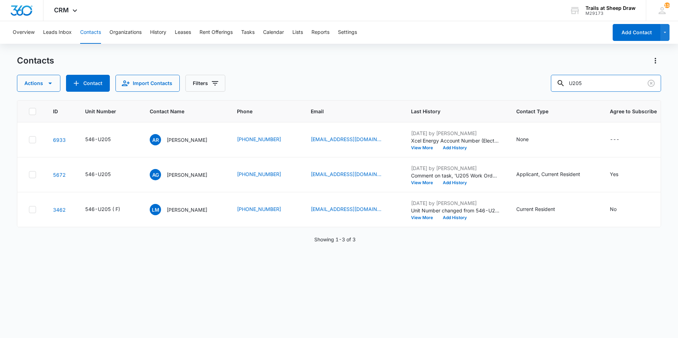
drag, startPoint x: 597, startPoint y: 77, endPoint x: 522, endPoint y: 99, distance: 78.4
click at [536, 90] on div "Actions Contact Import Contacts Filters U205" at bounding box center [339, 83] width 644 height 17
type input "S201"
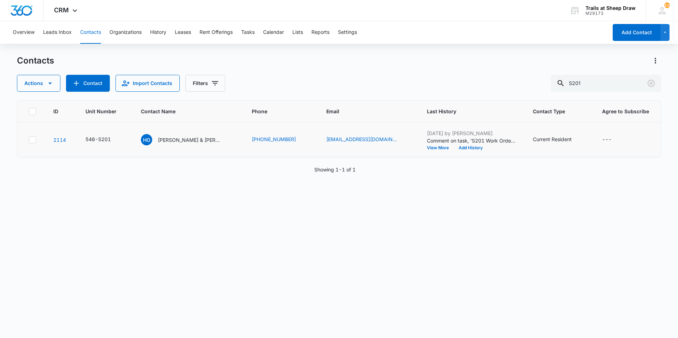
click at [179, 146] on td "HO [PERSON_NAME] & [PERSON_NAME]" at bounding box center [188, 140] width 111 height 35
click at [181, 142] on p "[PERSON_NAME] & [PERSON_NAME]" at bounding box center [190, 139] width 64 height 7
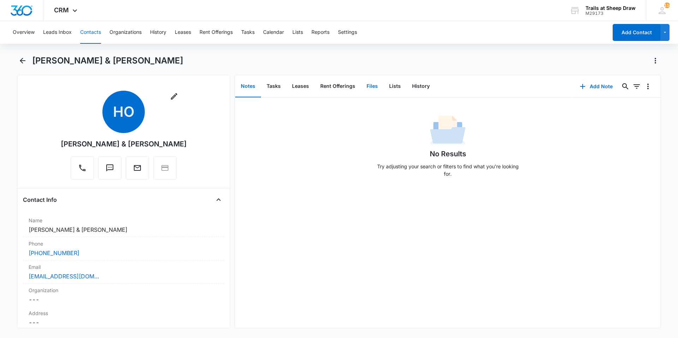
click at [371, 83] on button "Files" at bounding box center [372, 87] width 23 height 22
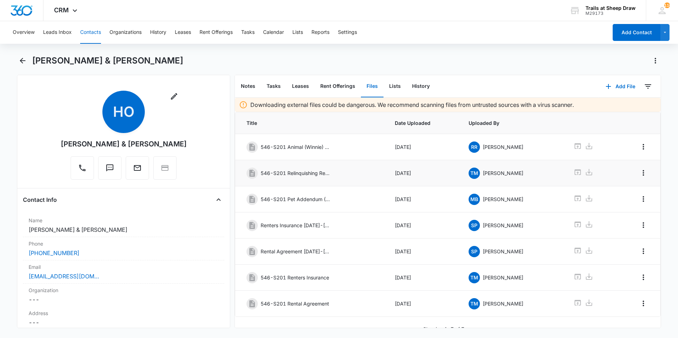
scroll to position [10, 0]
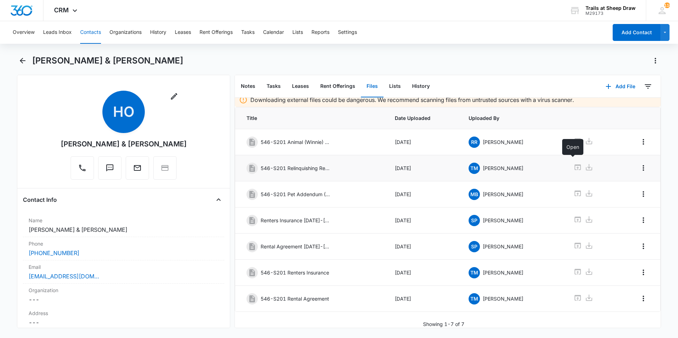
click at [574, 163] on icon at bounding box center [578, 167] width 8 height 8
click at [20, 63] on icon "Back" at bounding box center [22, 61] width 8 height 8
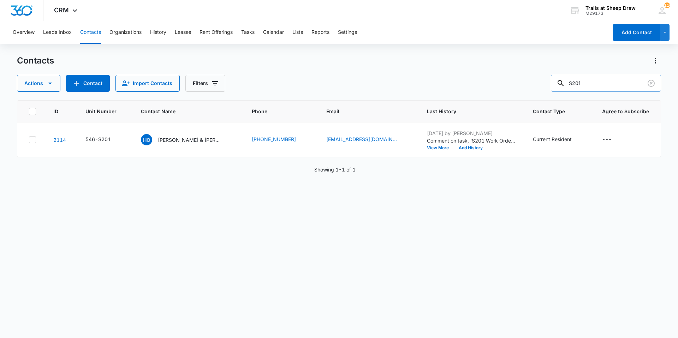
drag, startPoint x: 593, startPoint y: 85, endPoint x: 564, endPoint y: 89, distance: 29.3
click at [564, 89] on div "S201" at bounding box center [606, 83] width 110 height 17
type input "O101"
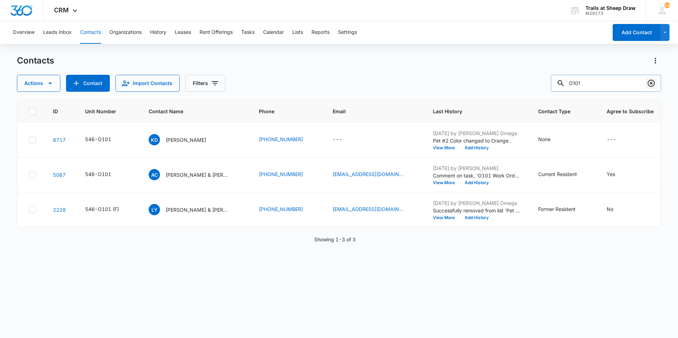
click at [646, 81] on button "Clear" at bounding box center [651, 83] width 11 height 11
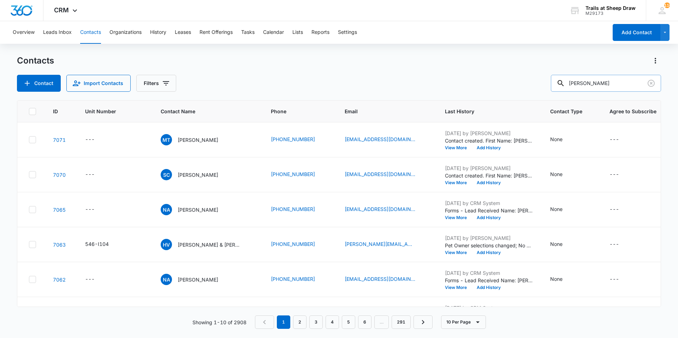
type input "[PERSON_NAME]"
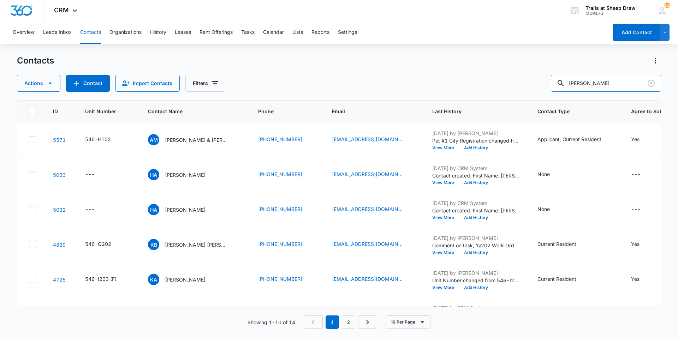
drag, startPoint x: 600, startPoint y: 82, endPoint x: 536, endPoint y: 91, distance: 64.6
click at [536, 91] on div "Actions Contact Import Contacts Filters [PERSON_NAME]" at bounding box center [339, 83] width 644 height 17
type input "[PERSON_NAME]"
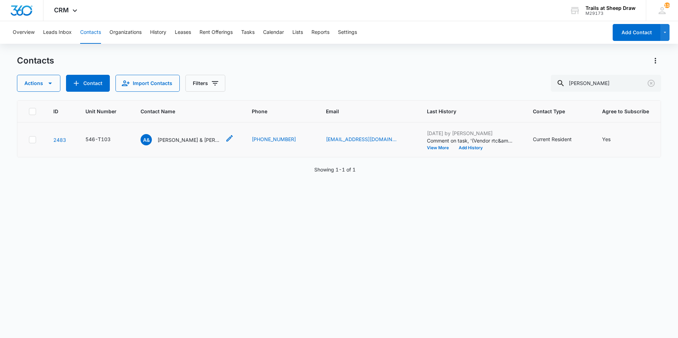
click at [190, 138] on p "[PERSON_NAME] & [PERSON_NAME]" at bounding box center [190, 139] width 64 height 7
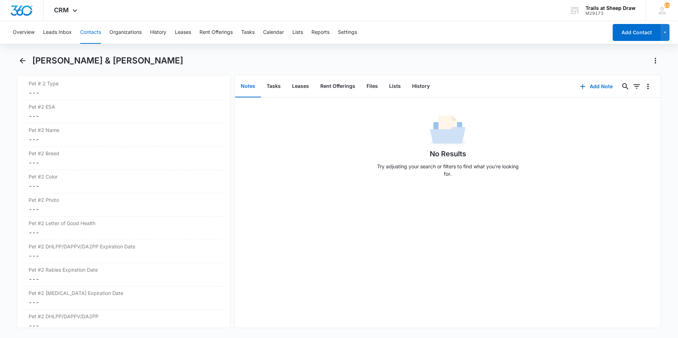
scroll to position [1272, 0]
